Goal: Browse casually: Explore the website without a specific task or goal

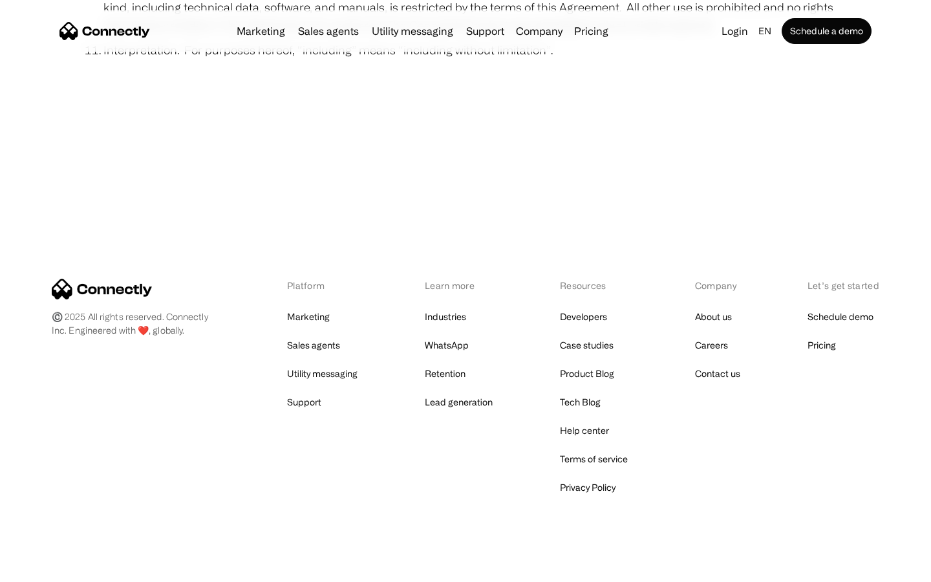
scroll to position [4751, 0]
